Goal: Communication & Community: Participate in discussion

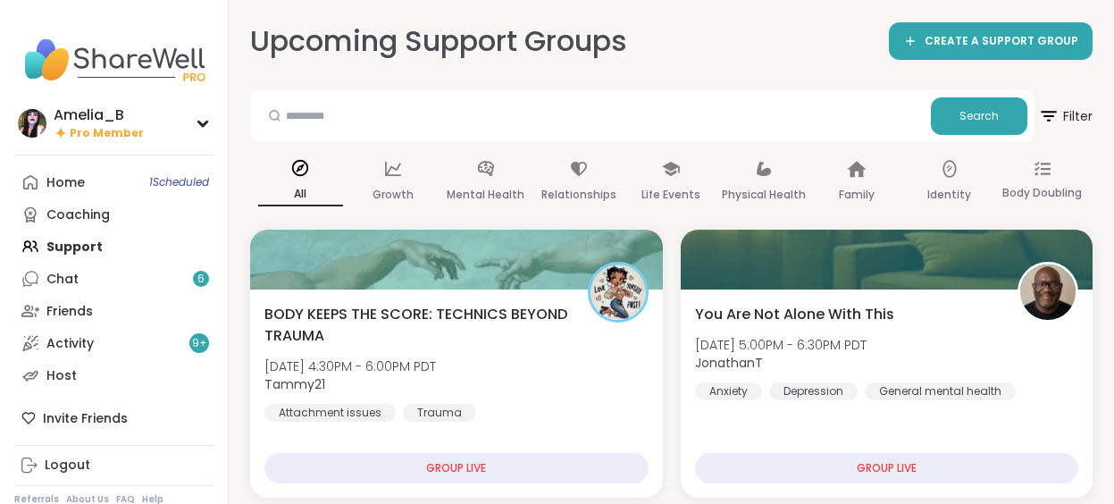
click at [81, 248] on div "Home 1 Scheduled Coaching Support Chat 6 Friends Activity 9 + Host" at bounding box center [113, 278] width 199 height 225
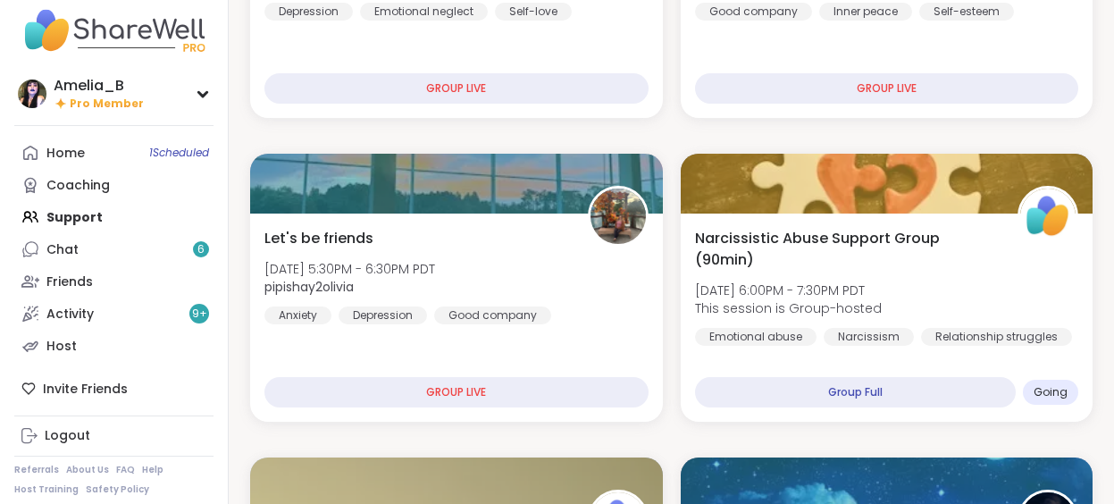
scroll to position [716, 0]
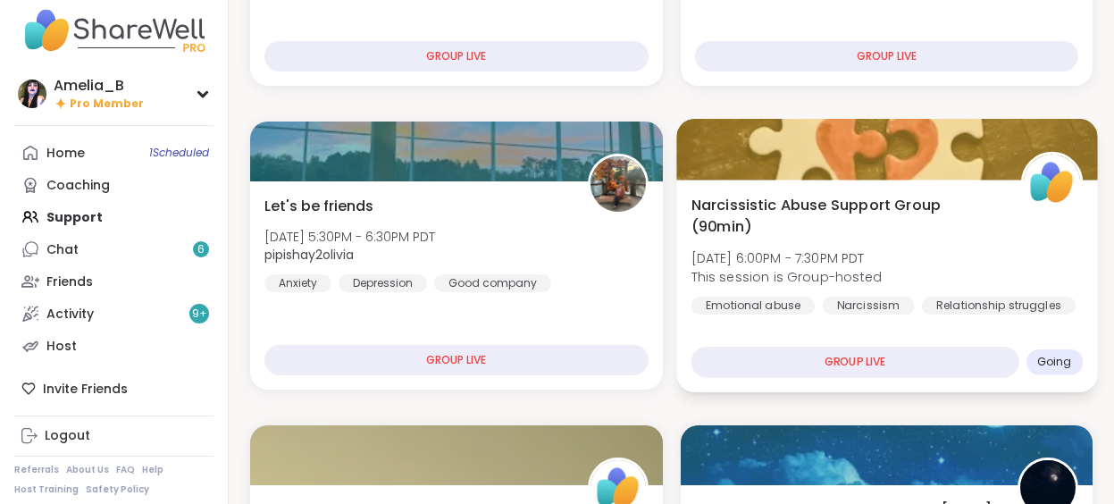
click at [860, 304] on div "Narcissism" at bounding box center [868, 306] width 92 height 18
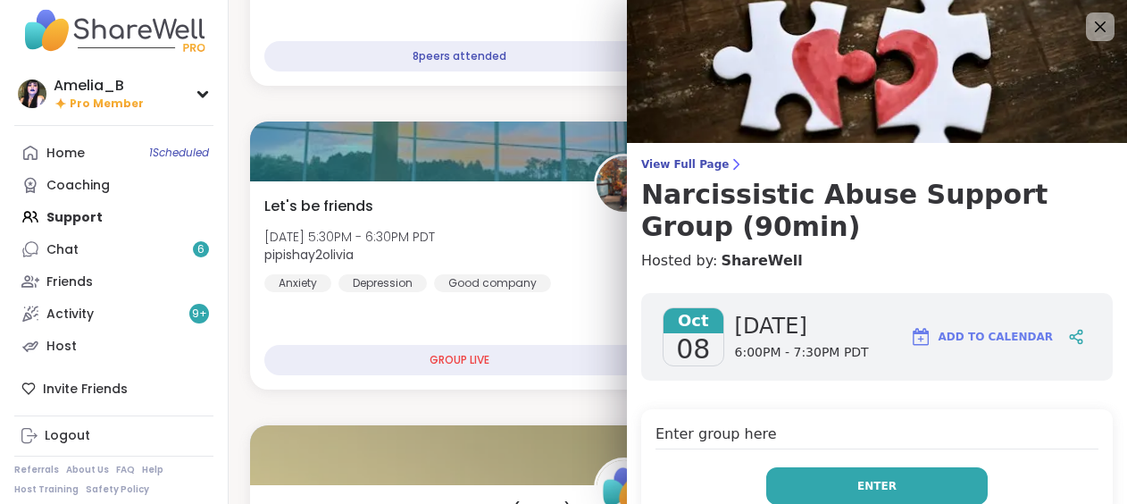
click at [847, 480] on button "Enter" at bounding box center [878, 486] width 222 height 38
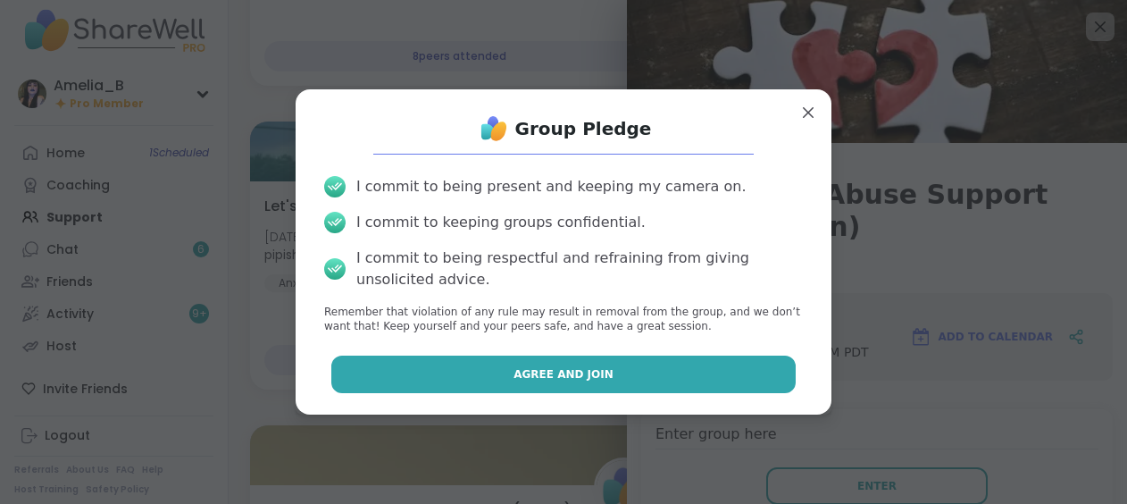
click at [603, 372] on button "Agree and Join" at bounding box center [563, 375] width 465 height 38
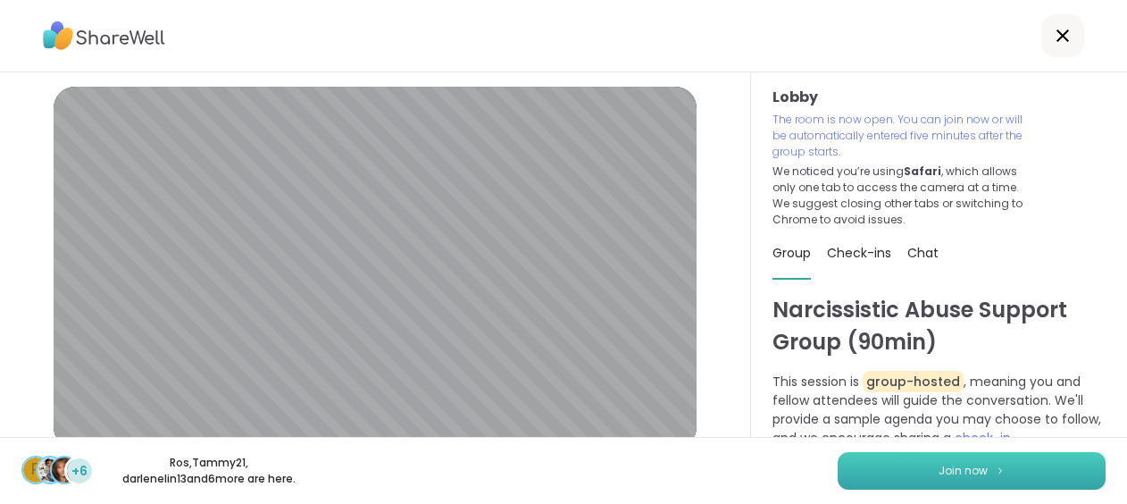
click at [956, 461] on button "Join now" at bounding box center [972, 471] width 268 height 38
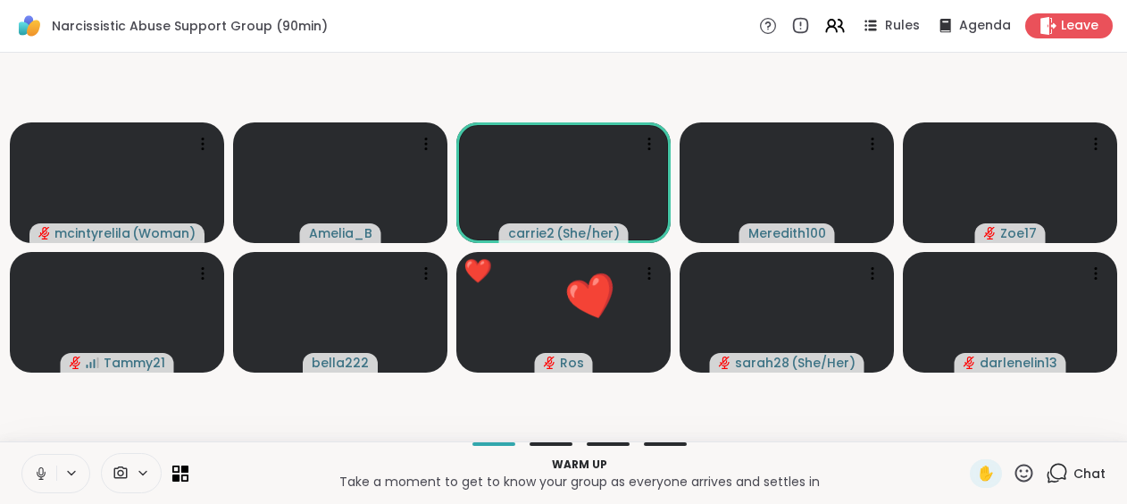
click at [133, 475] on span at bounding box center [119, 473] width 34 height 17
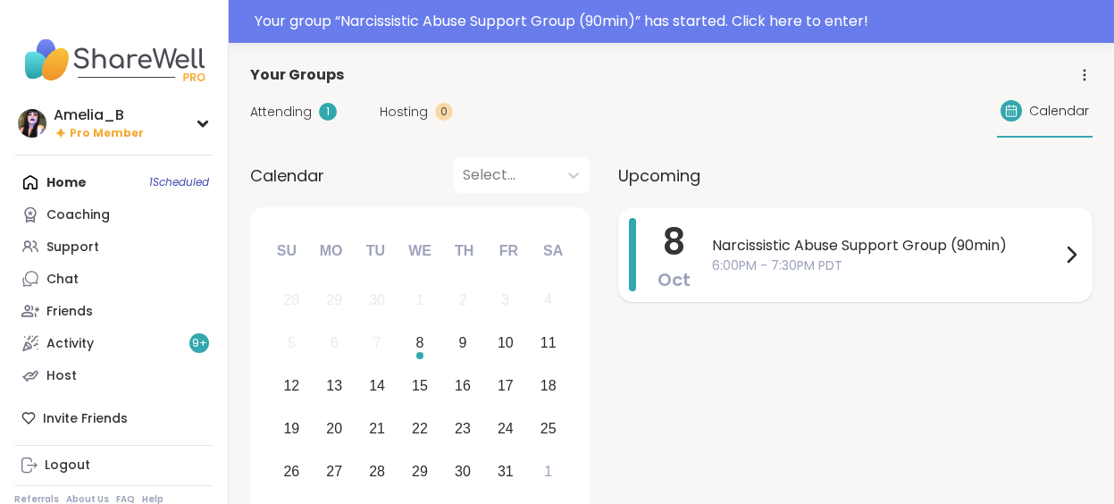
click at [876, 259] on span "6:00PM - 7:30PM PDT" at bounding box center [886, 265] width 348 height 19
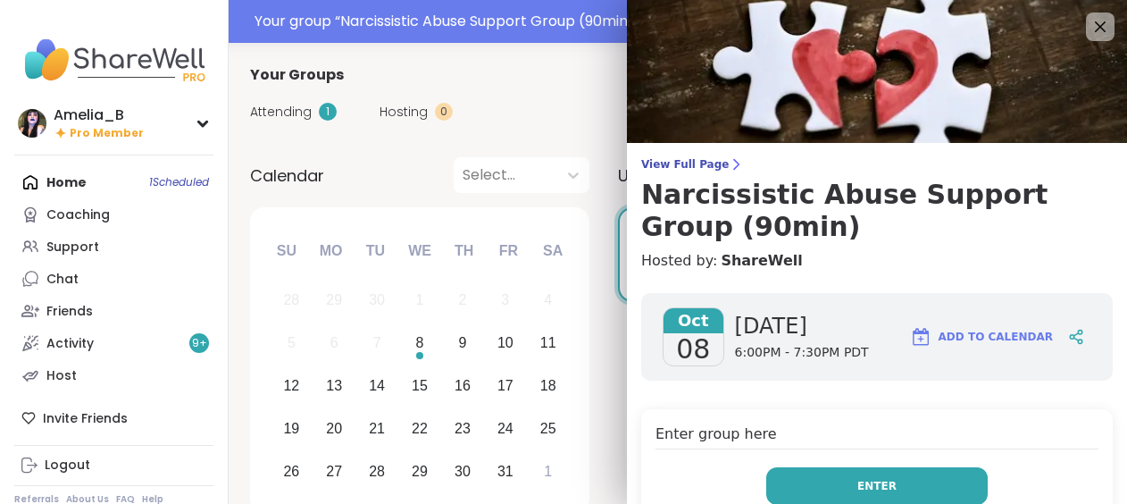
click at [866, 482] on span "Enter" at bounding box center [877, 486] width 39 height 16
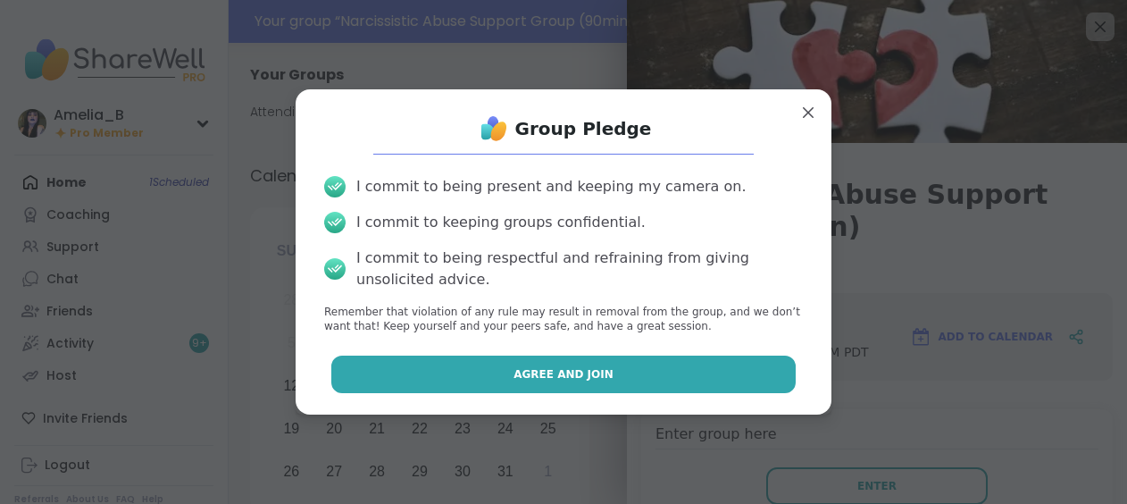
click at [642, 373] on button "Agree and Join" at bounding box center [563, 375] width 465 height 38
